Goal: Navigation & Orientation: Go to known website

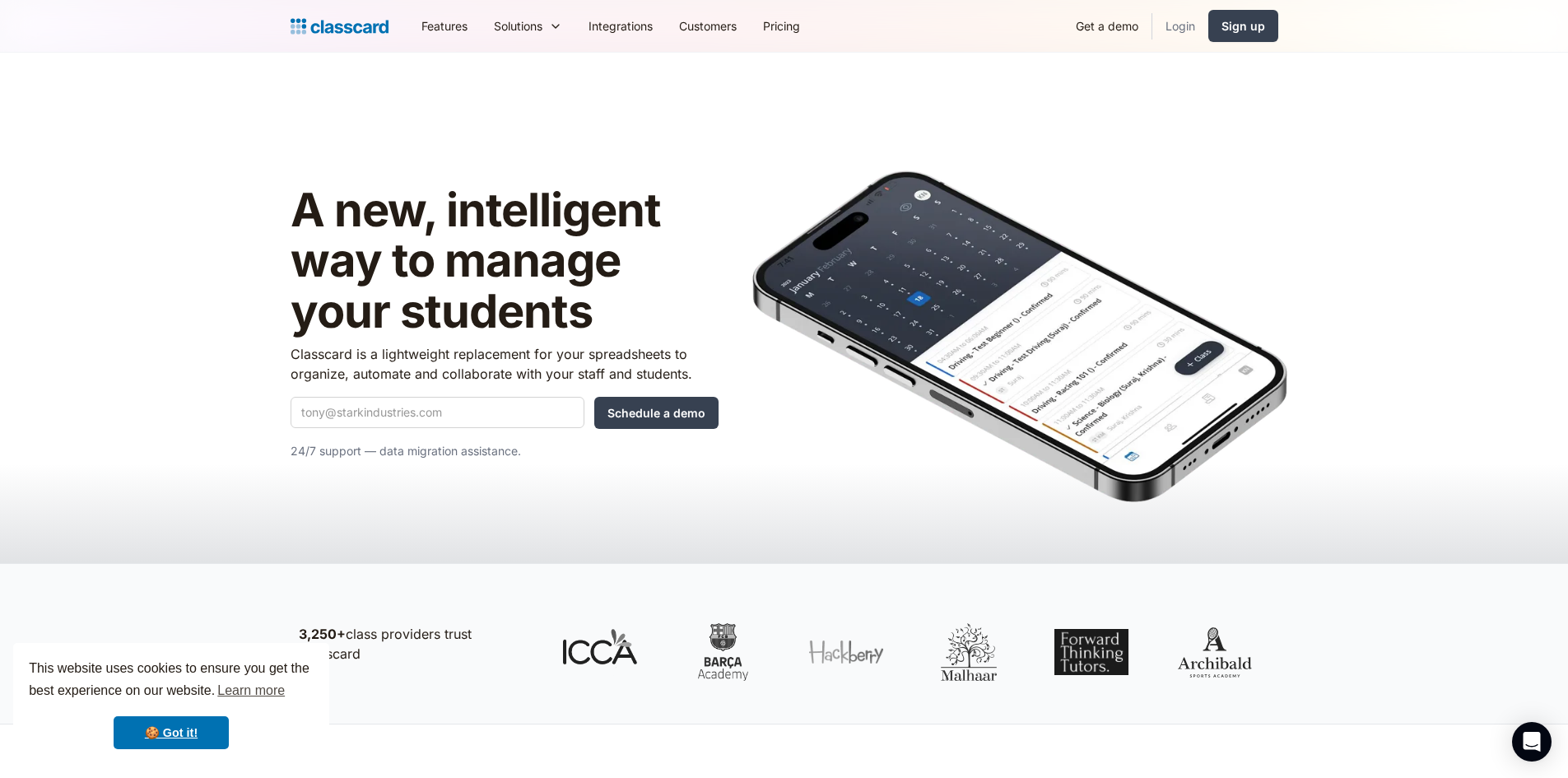
click at [1184, 32] on link "Login" at bounding box center [1181, 26] width 56 height 37
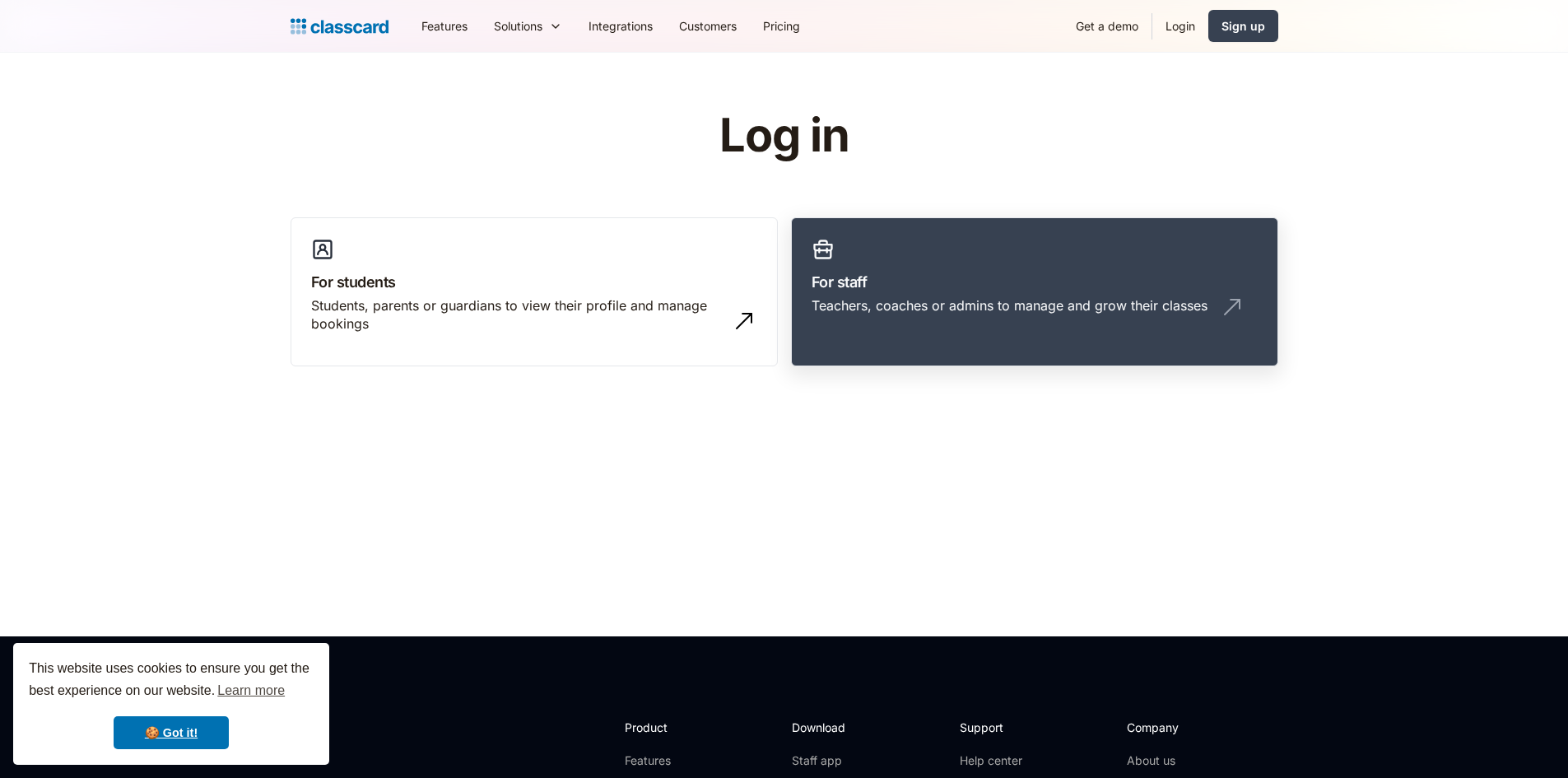
click at [841, 242] on link "For staff Teachers, coaches or admins to manage and grow their classes" at bounding box center [1034, 293] width 487 height 150
